Goal: Find specific page/section: Find specific page/section

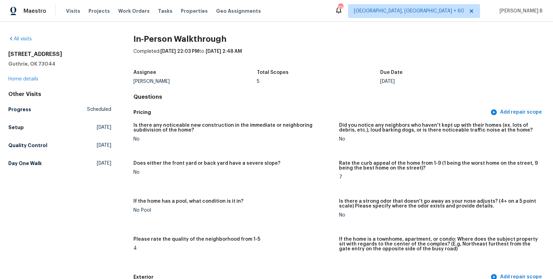
scroll to position [711, 0]
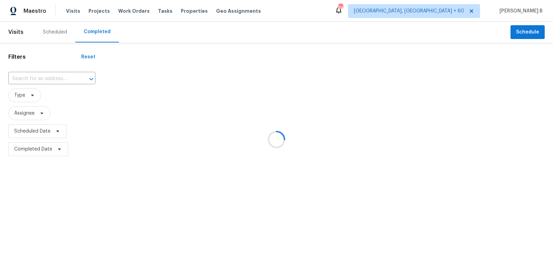
click at [144, 97] on div at bounding box center [276, 139] width 553 height 279
click at [43, 78] on div at bounding box center [276, 139] width 553 height 279
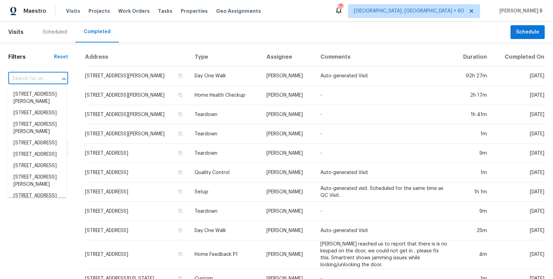
click at [46, 83] on input "text" at bounding box center [28, 79] width 40 height 11
paste input "1401 Rossman Dr, Apopka, FL 32703"
type input "1401 Rossman Dr, Apopka, FL 32703"
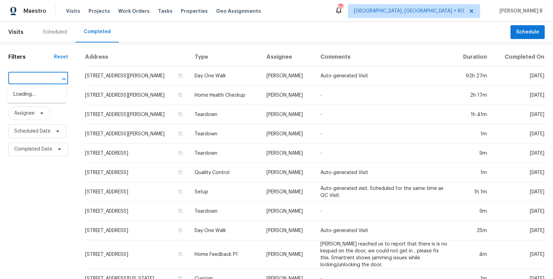
click at [46, 83] on input "1401 Rossman Dr, Apopka, FL 32703" at bounding box center [28, 79] width 40 height 11
click at [44, 103] on li "1401 Rossman Dr, Apopka, FL 32703" at bounding box center [37, 98] width 58 height 19
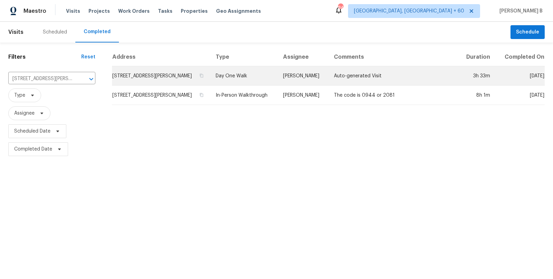
click at [319, 69] on td "Caleb Hurst" at bounding box center [303, 75] width 51 height 19
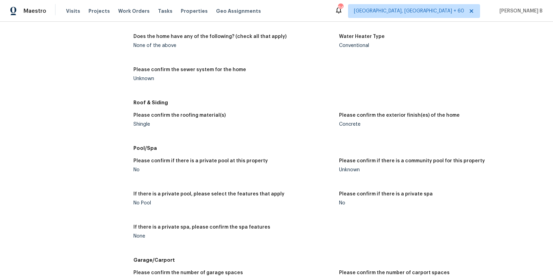
scroll to position [1010, 0]
